Goal: Task Accomplishment & Management: Manage account settings

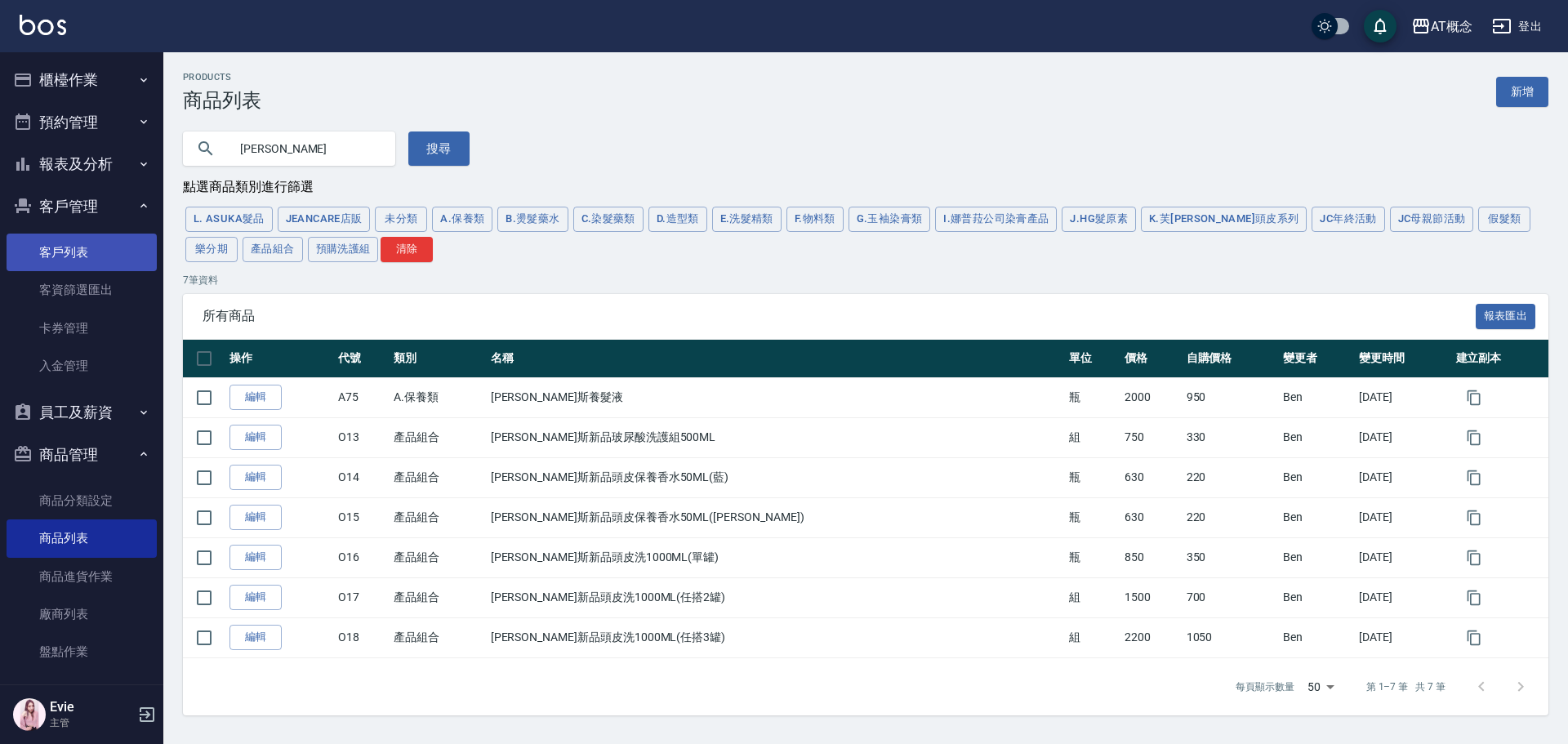
click at [69, 253] on link "客戶列表" at bounding box center [82, 252] width 151 height 37
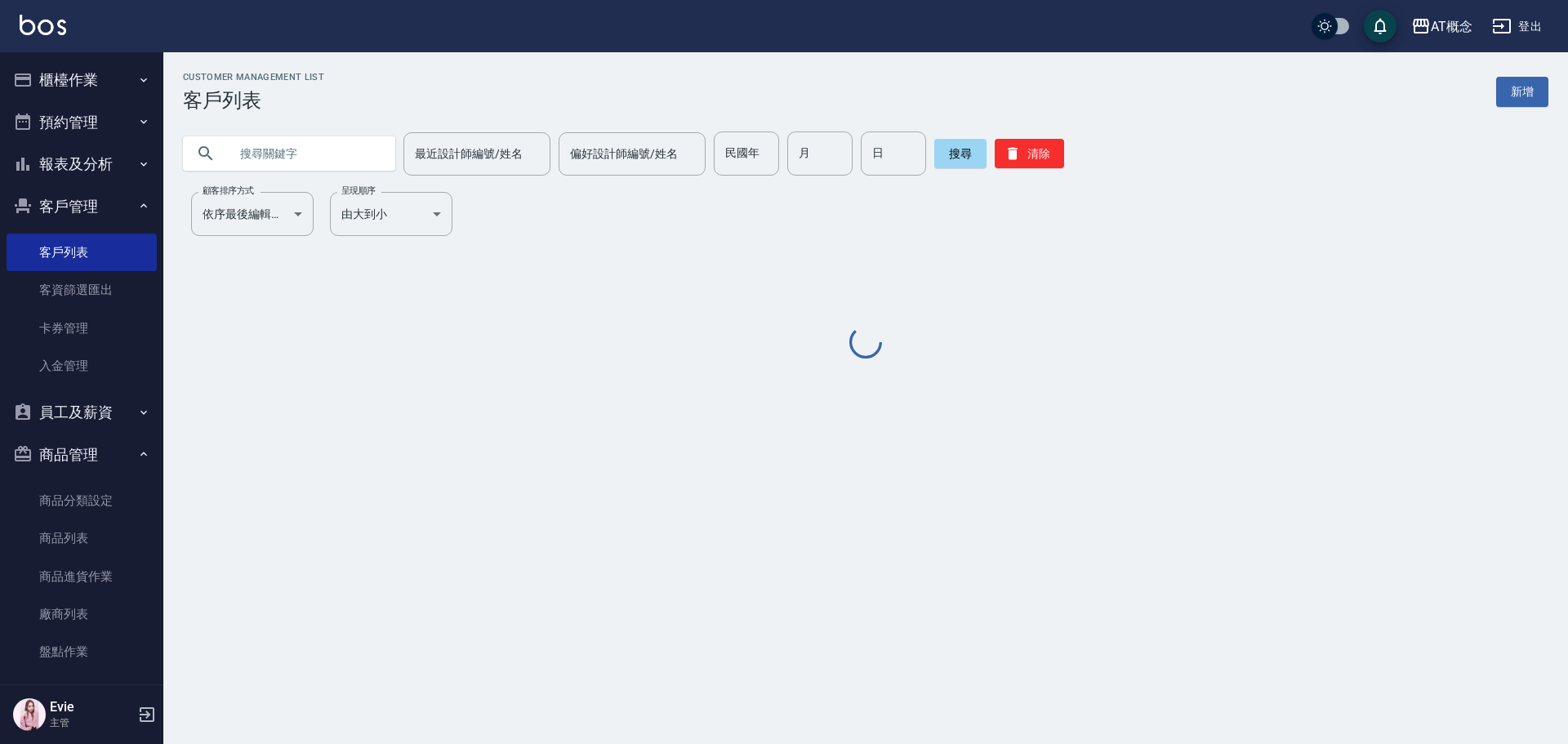
click at [305, 150] on input "text" at bounding box center [305, 153] width 154 height 44
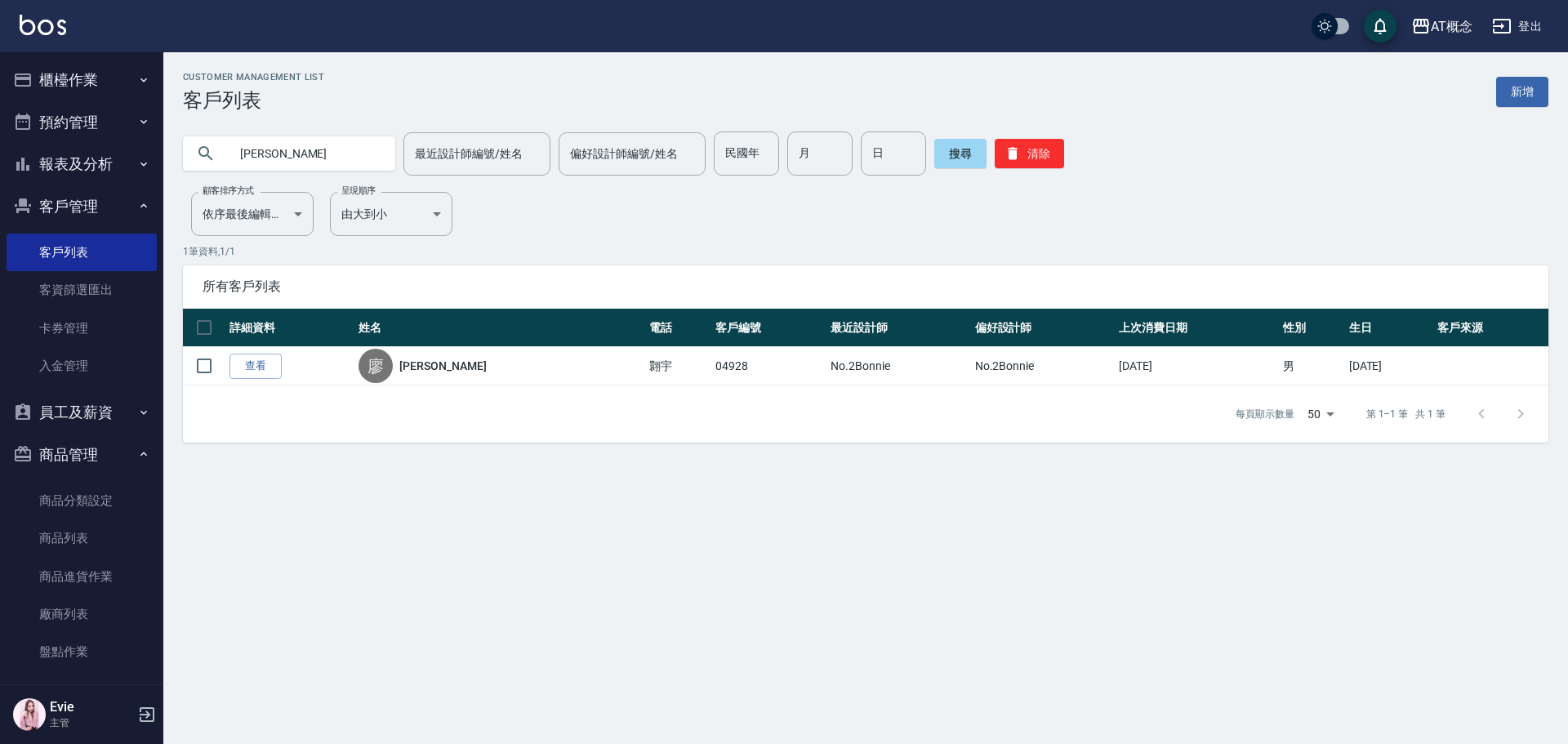
type input "廖"
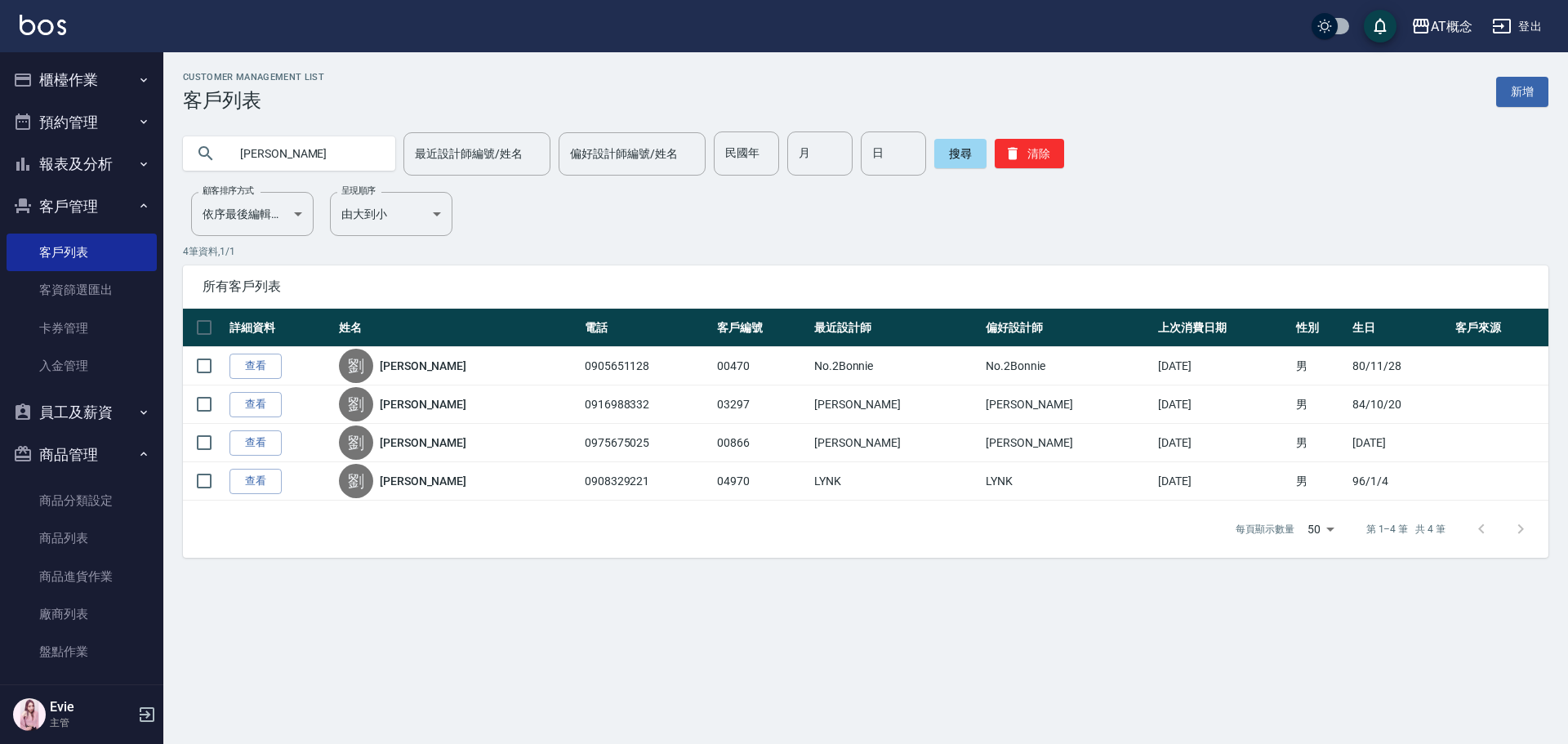
type input "劉"
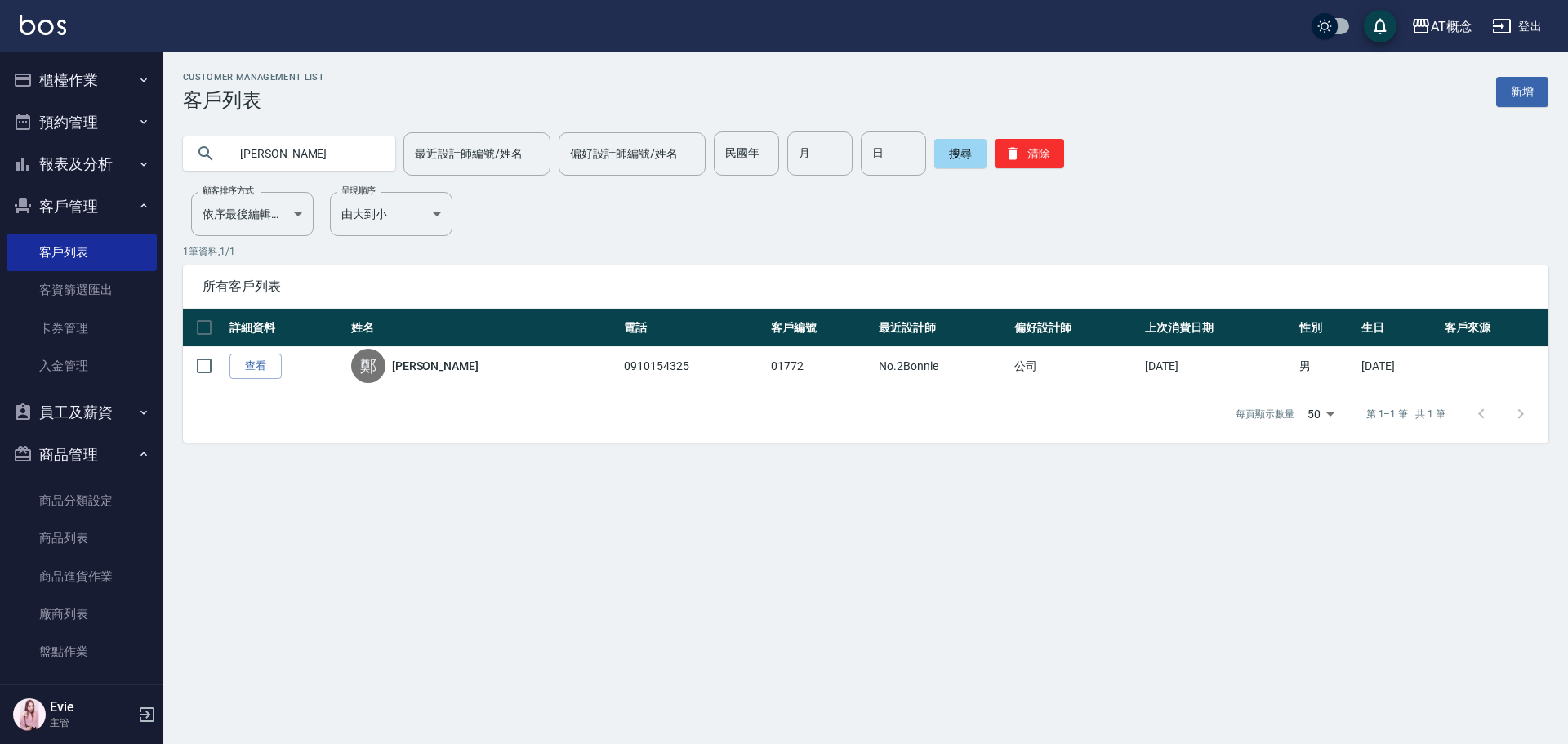
type input "鄭"
type input "04267"
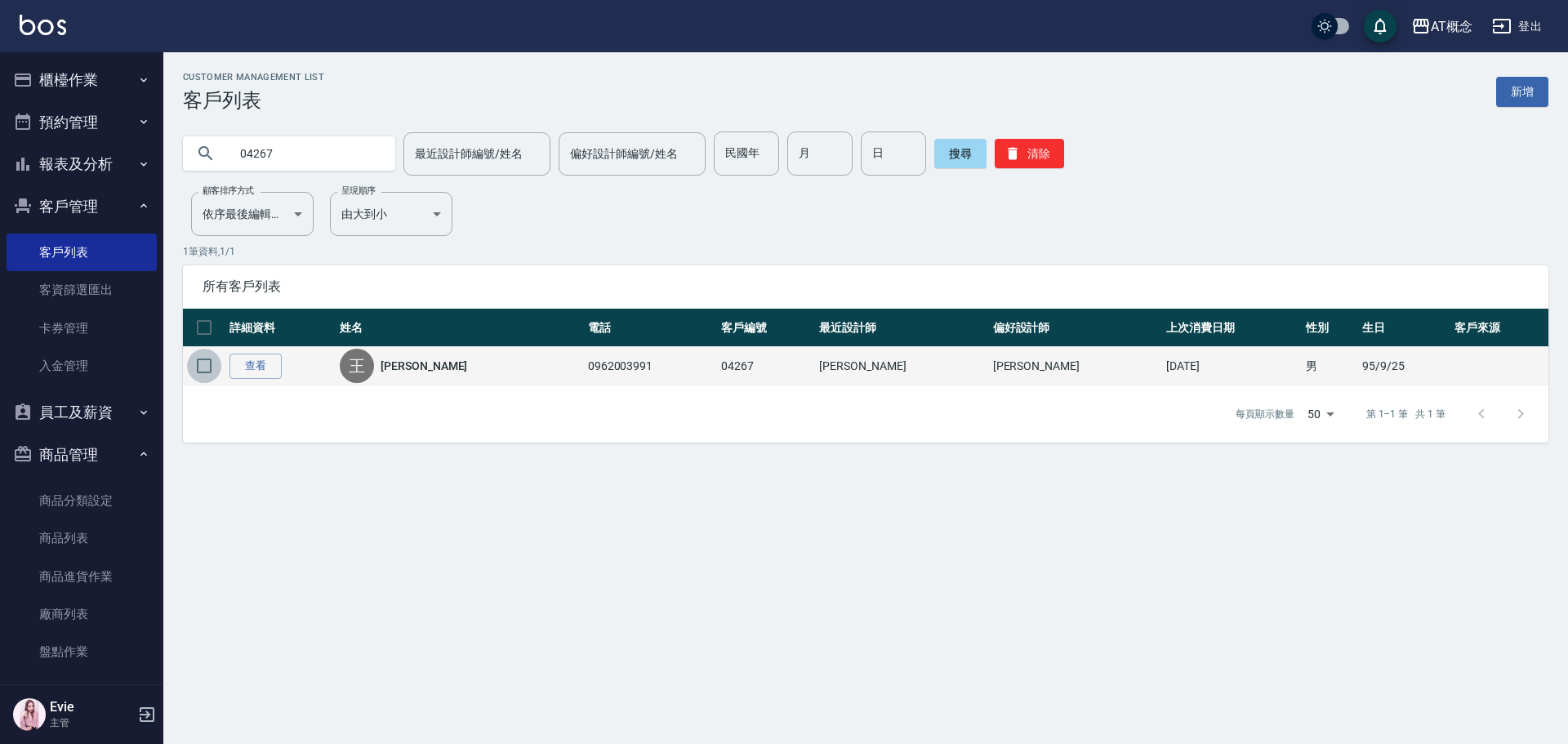
click at [207, 369] on input "checkbox" at bounding box center [204, 365] width 34 height 34
checkbox input "true"
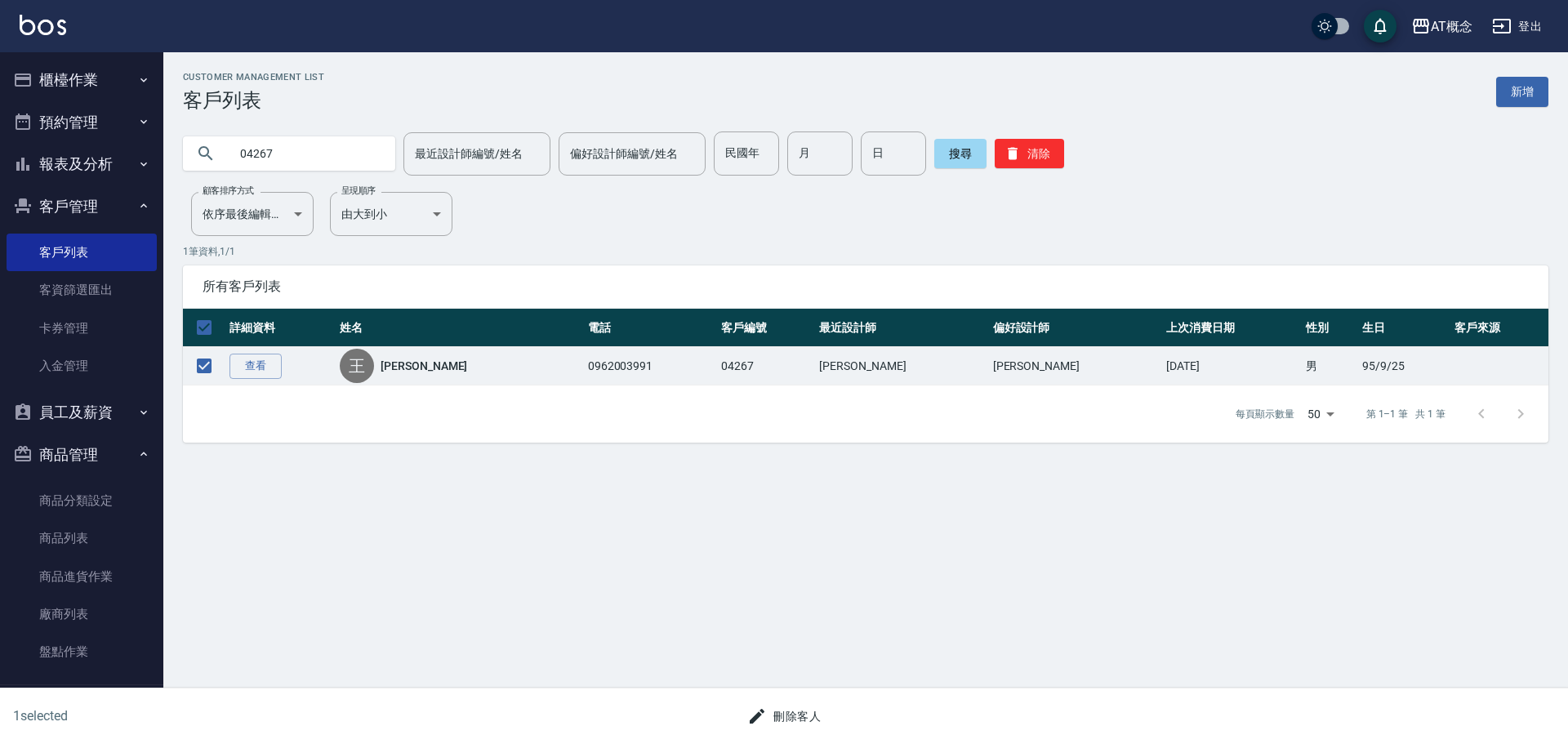
click at [789, 717] on button "刪除客人" at bounding box center [784, 717] width 87 height 30
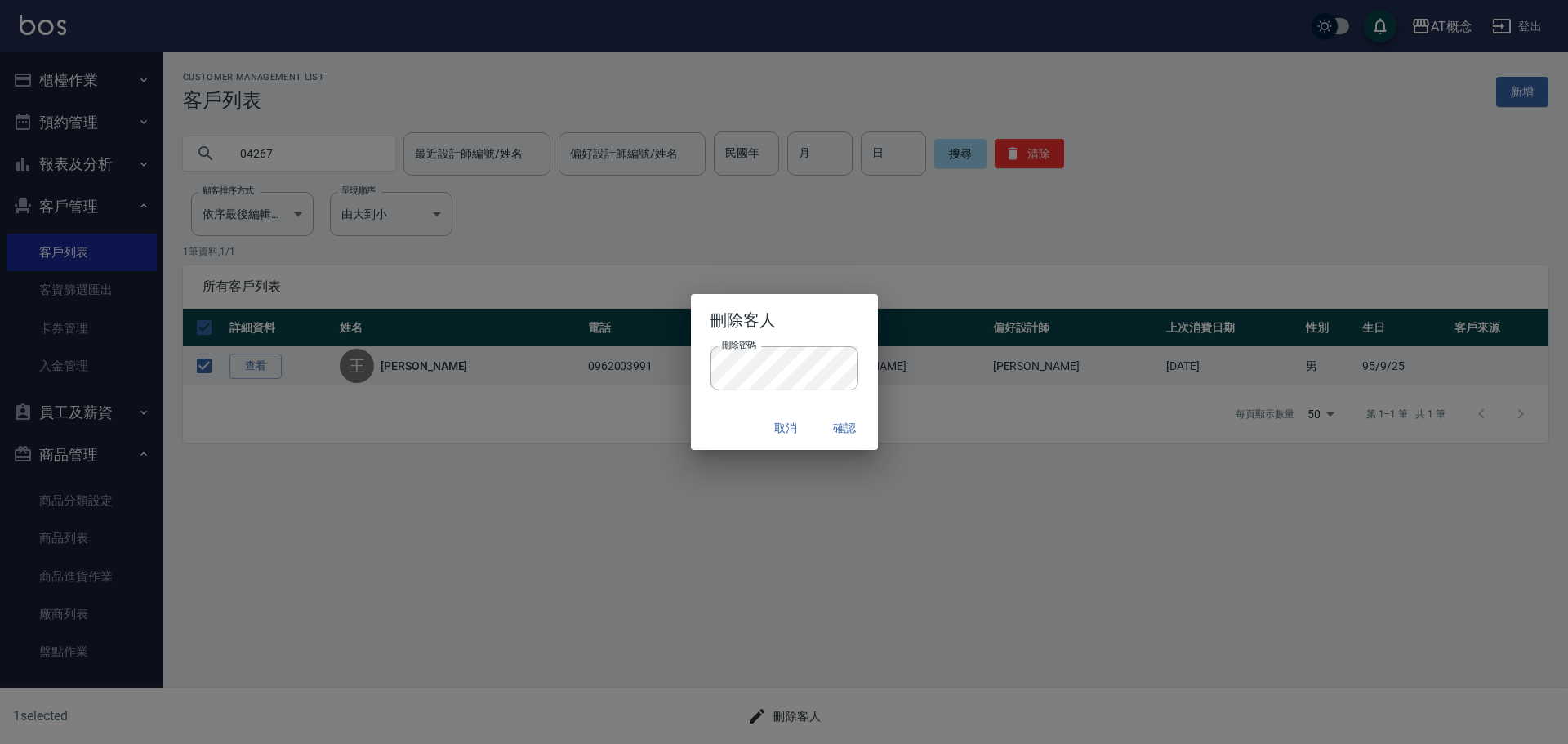
click at [740, 410] on div "取消 確認" at bounding box center [784, 429] width 187 height 43
click at [846, 420] on button "確認" at bounding box center [845, 429] width 52 height 30
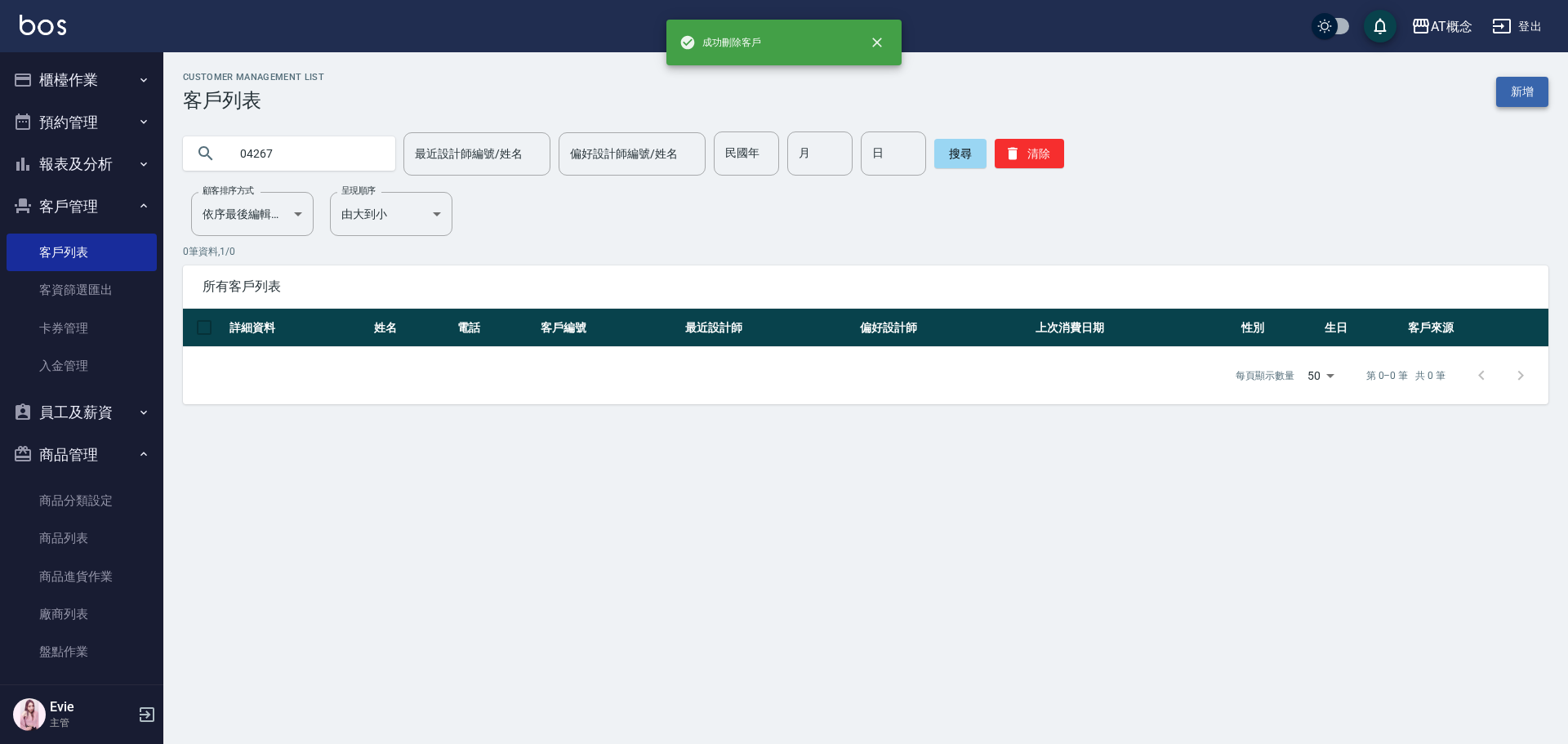
click at [1519, 91] on link "新增" at bounding box center [1522, 92] width 52 height 30
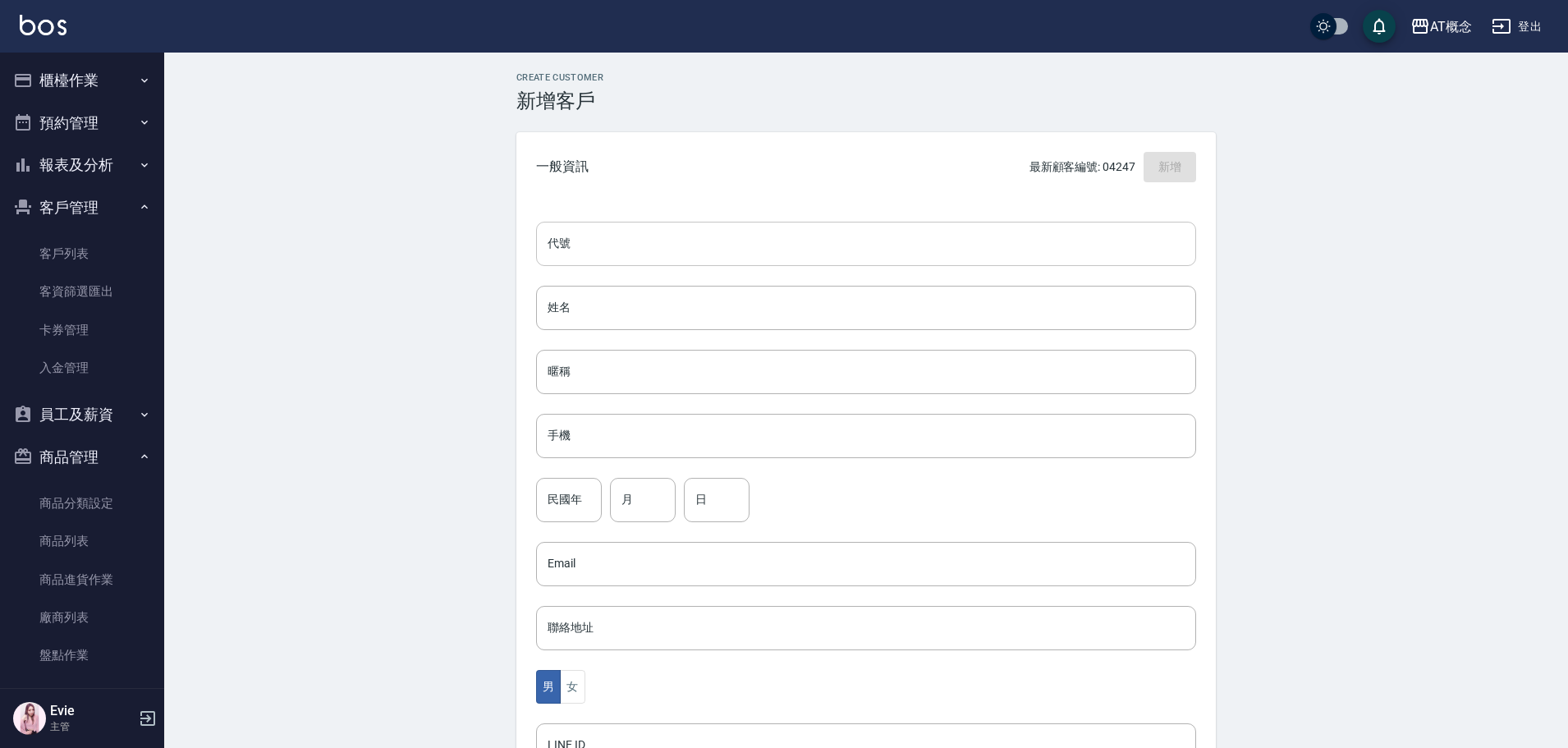
click at [794, 245] on input "代號" at bounding box center [866, 243] width 660 height 44
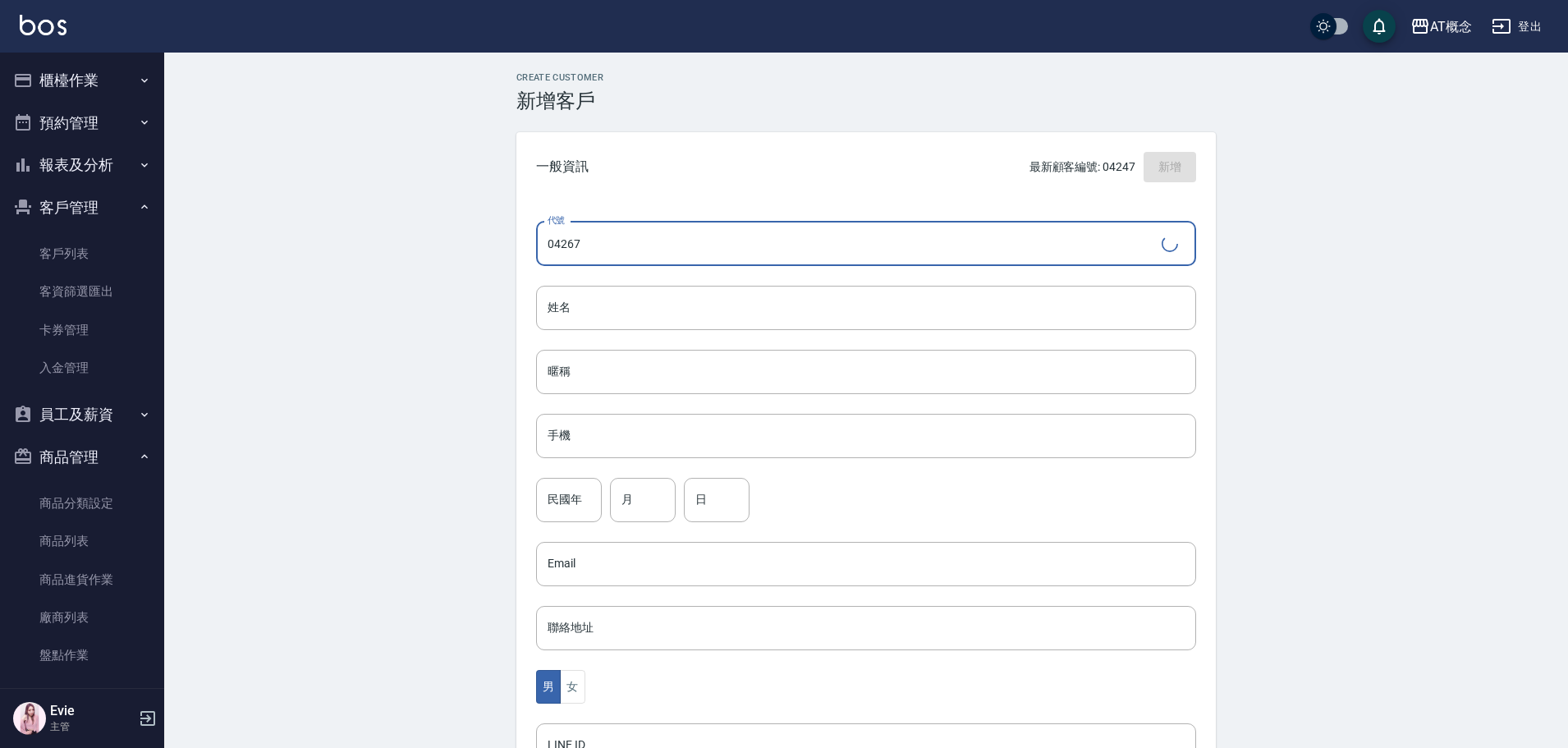
type input "04267"
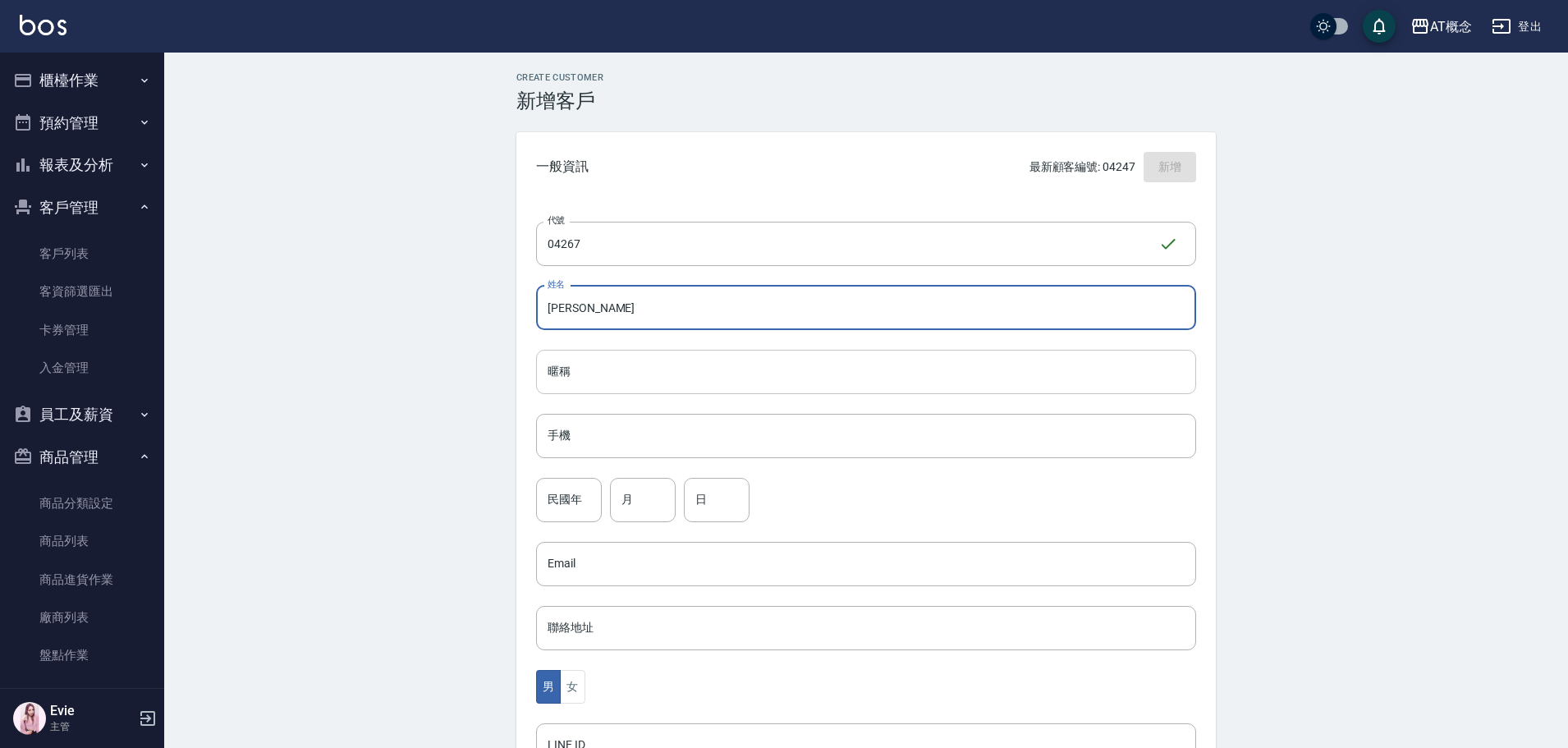
type input "[PERSON_NAME]"
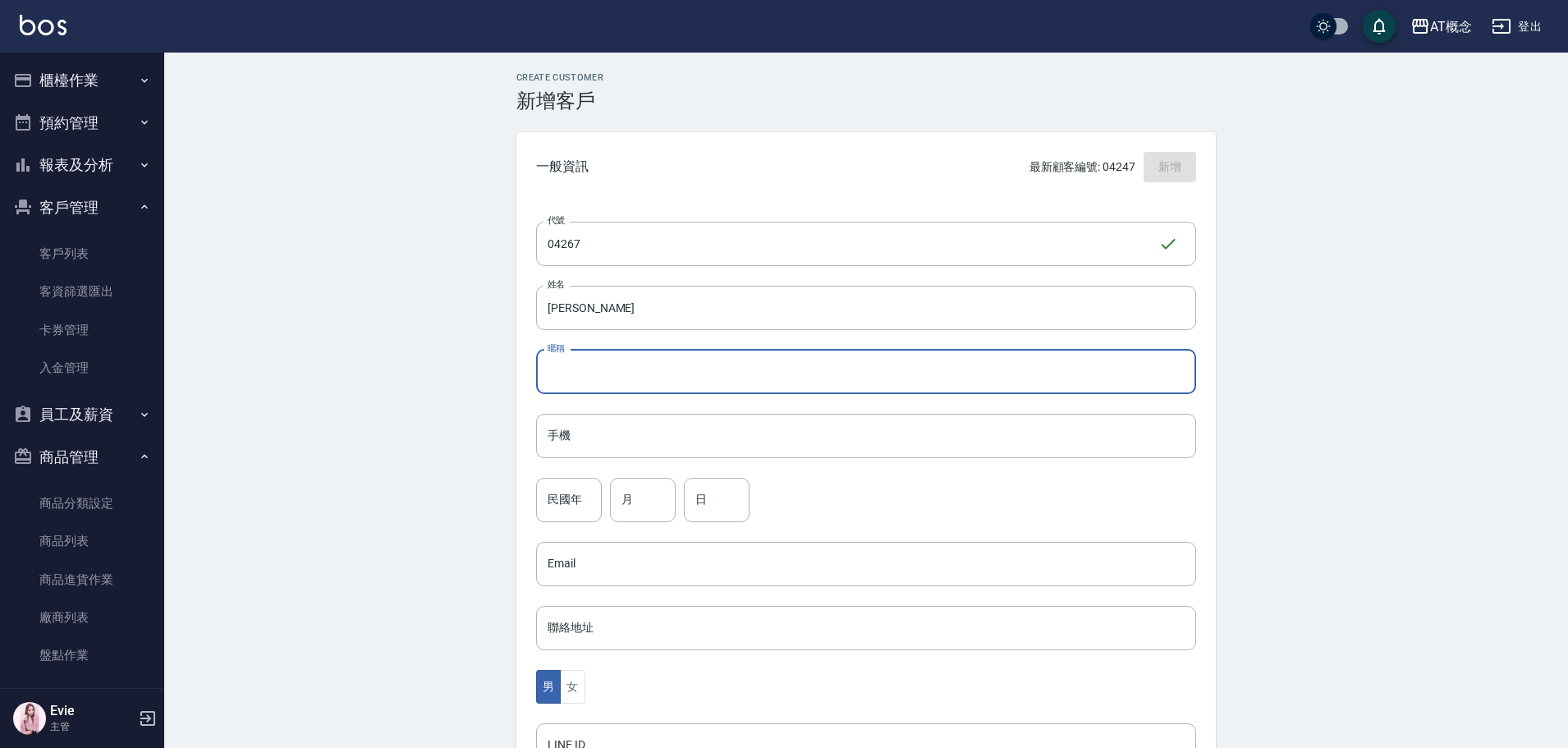
click at [625, 376] on input "暱稱" at bounding box center [866, 371] width 660 height 44
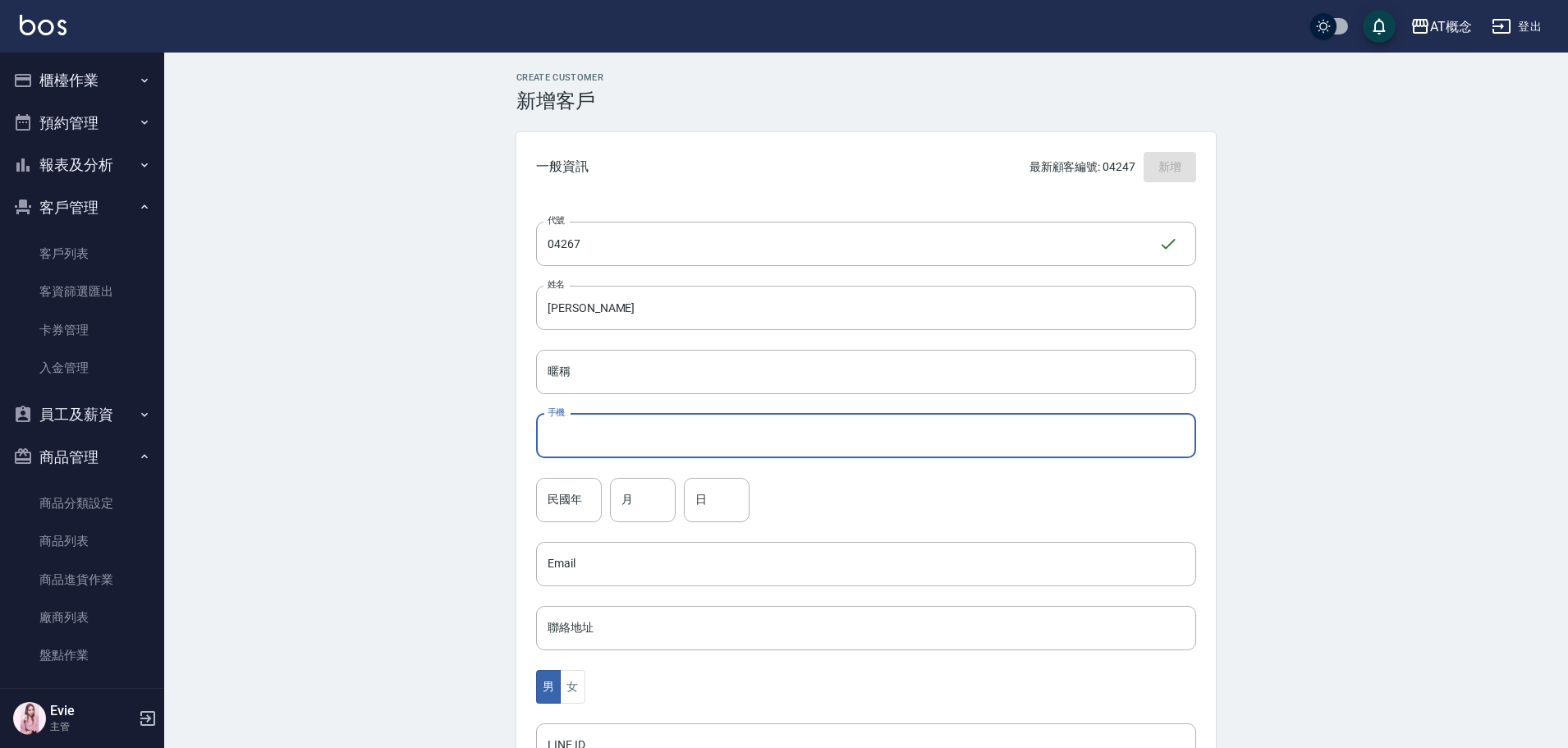
click at [579, 431] on input "手機" at bounding box center [866, 436] width 660 height 44
type input "0933183503"
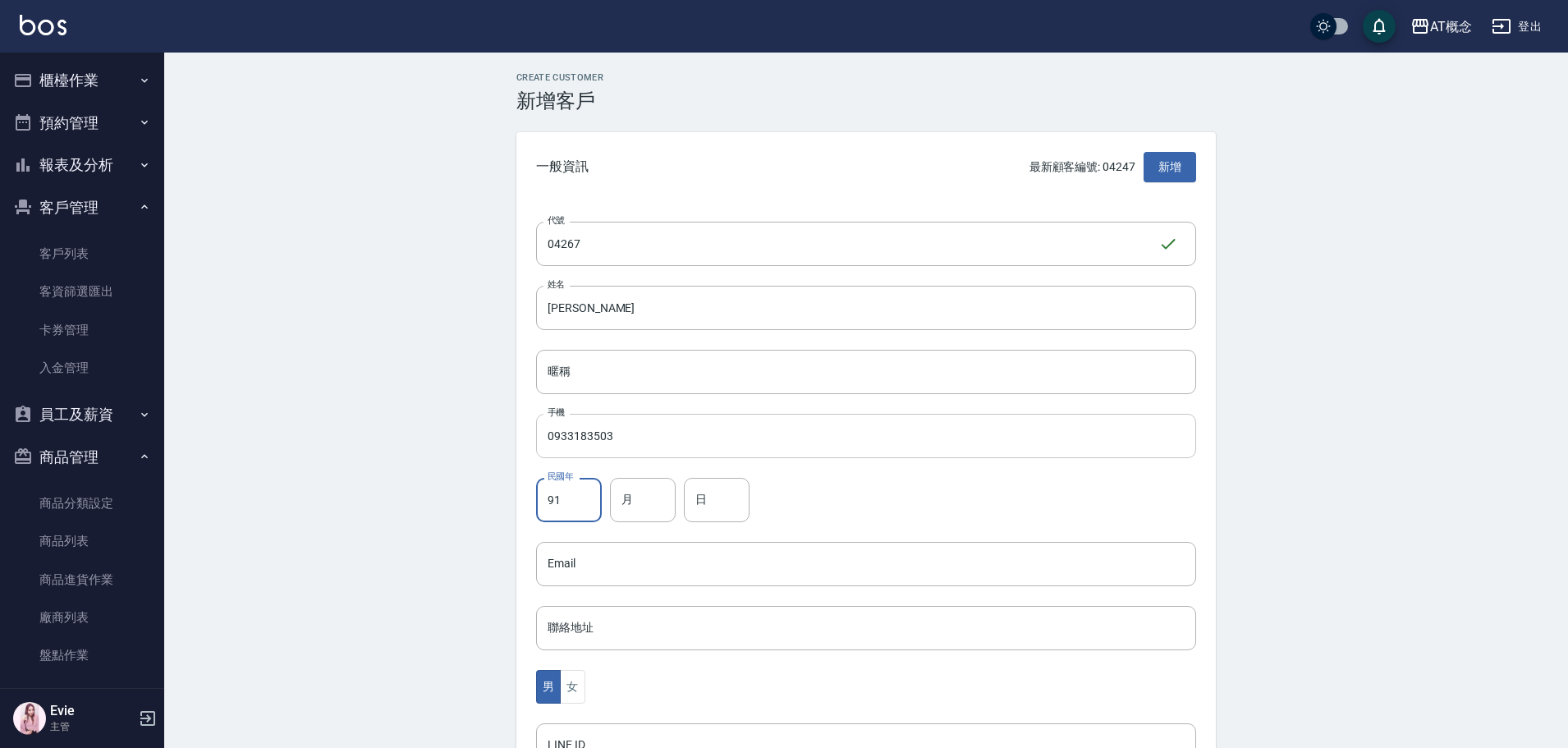
type input "91"
type input "12"
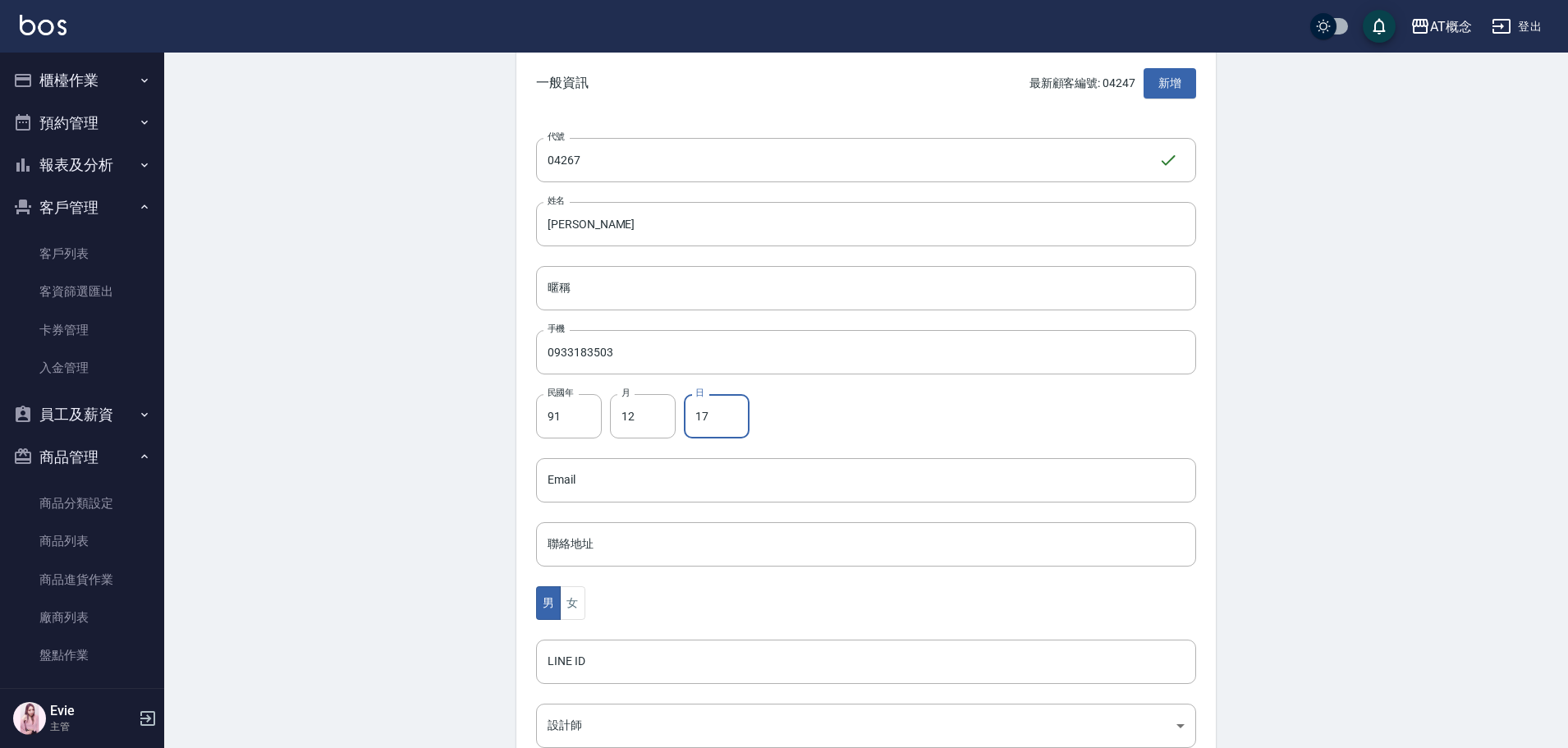
scroll to position [321, 0]
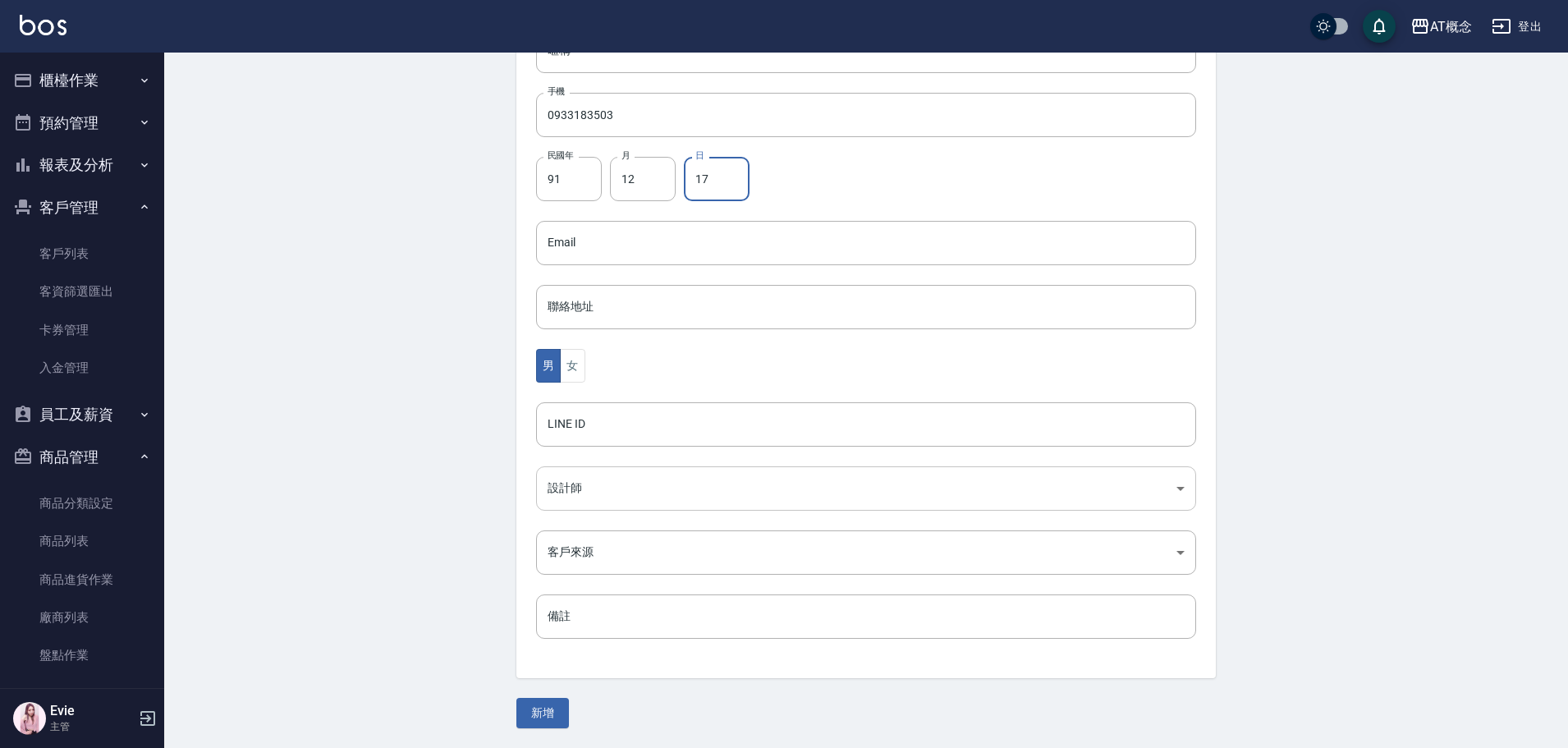
type input "17"
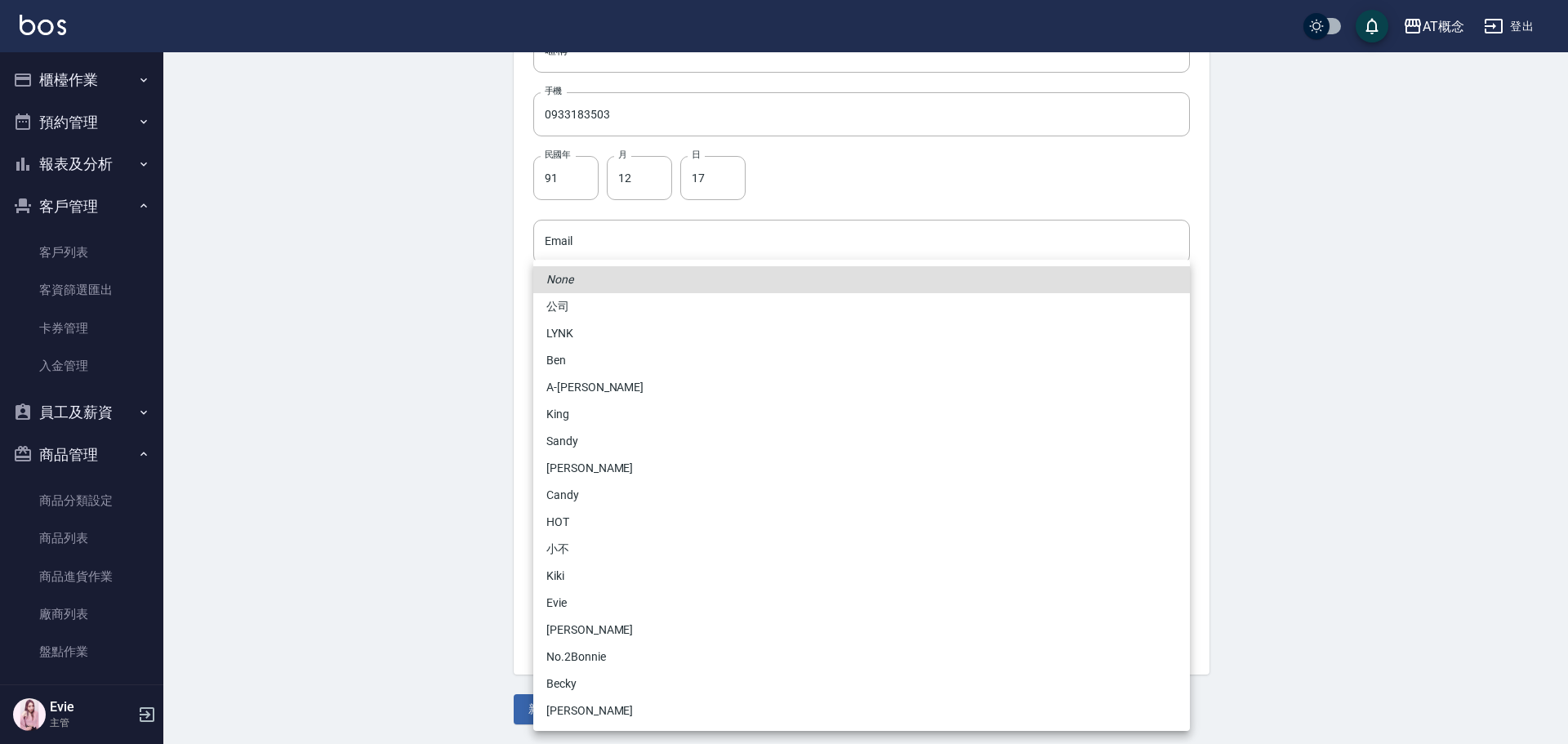
click at [585, 489] on body "AT概念 登出 櫃檯作業 打帳單 帳單列表 現金收支登錄 高階收支登錄 材料自購登錄 每日結帳 排班表 現場電腦打卡 預約管理 預約管理 單日預約紀錄 單週預…" at bounding box center [784, 212] width 1568 height 1064
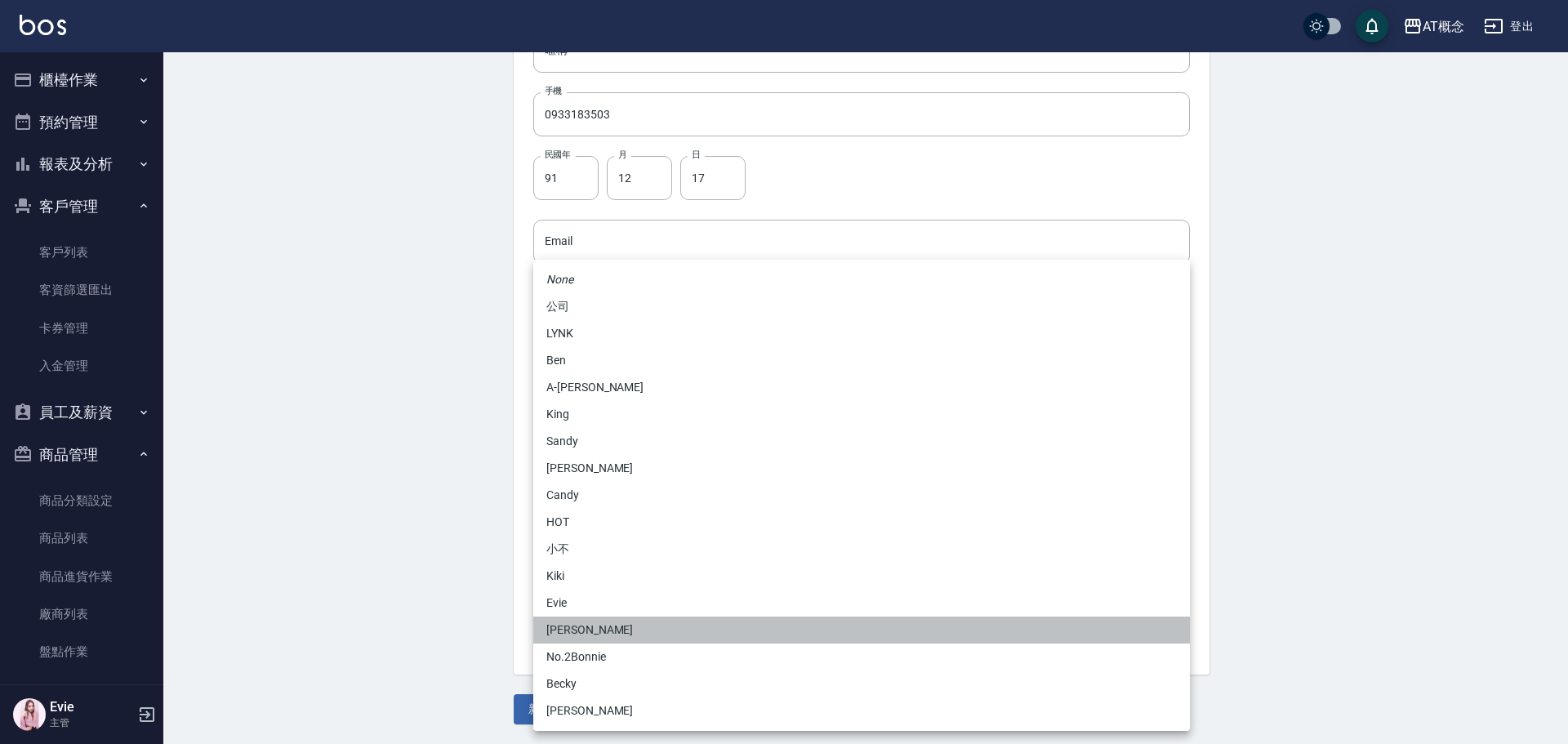
click at [587, 635] on li "[PERSON_NAME]" at bounding box center [861, 630] width 657 height 27
type input "6d66dedd-d7e3-492f-8c05-f4e40e3a1c36"
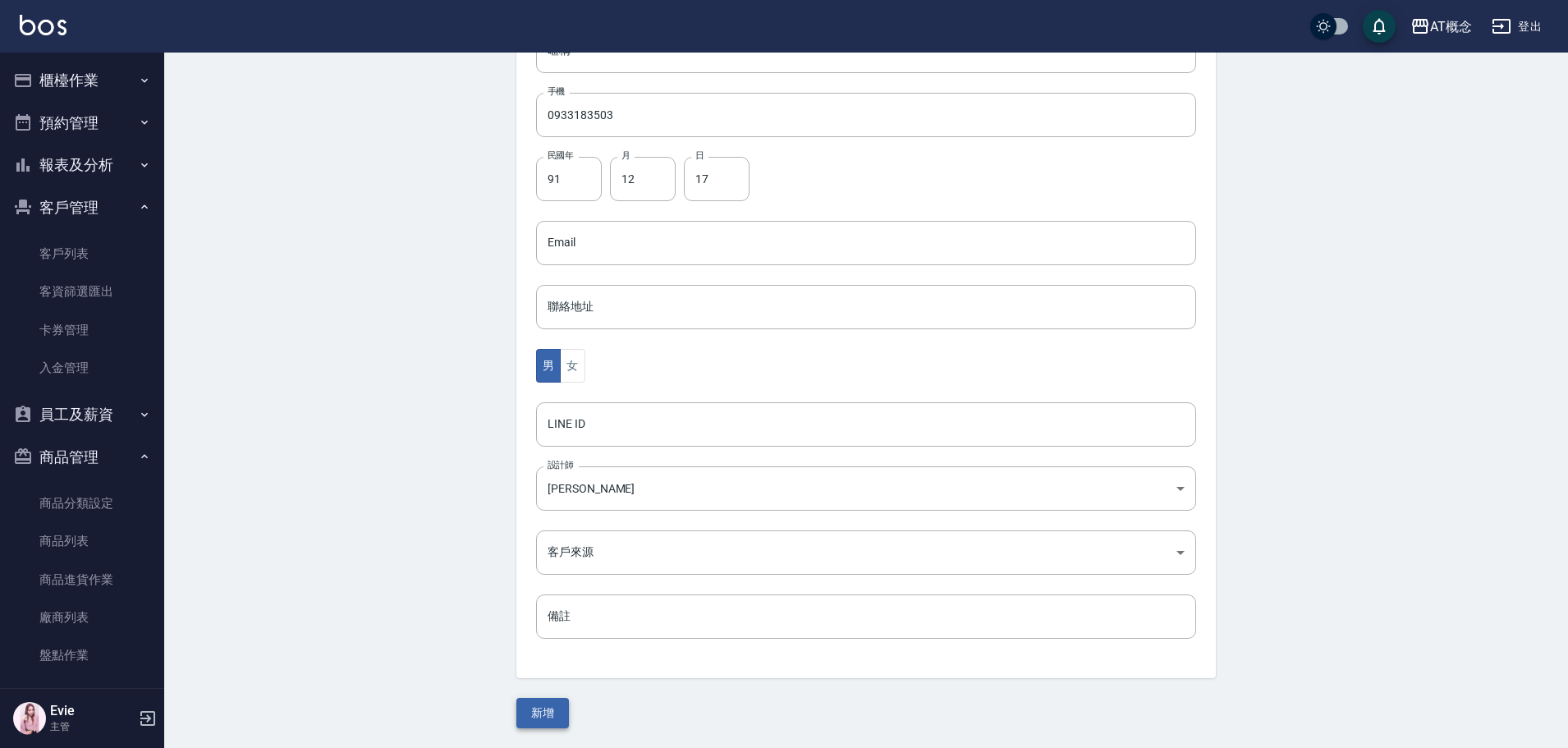
click at [540, 716] on button "新增" at bounding box center [542, 713] width 53 height 30
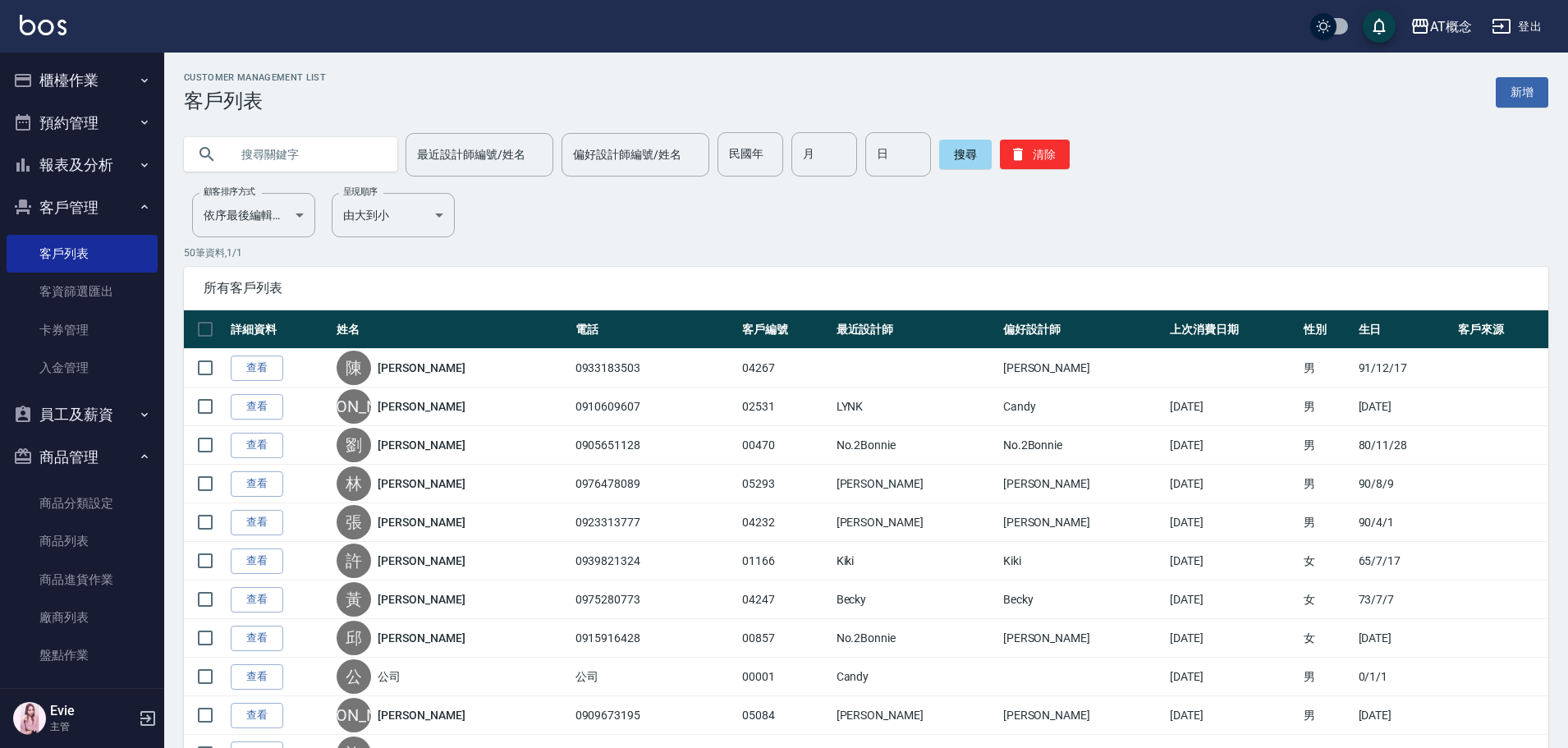
click at [309, 152] on input "text" at bounding box center [307, 154] width 155 height 44
type input "[PERSON_NAME]"
